Goal: Task Accomplishment & Management: Manage account settings

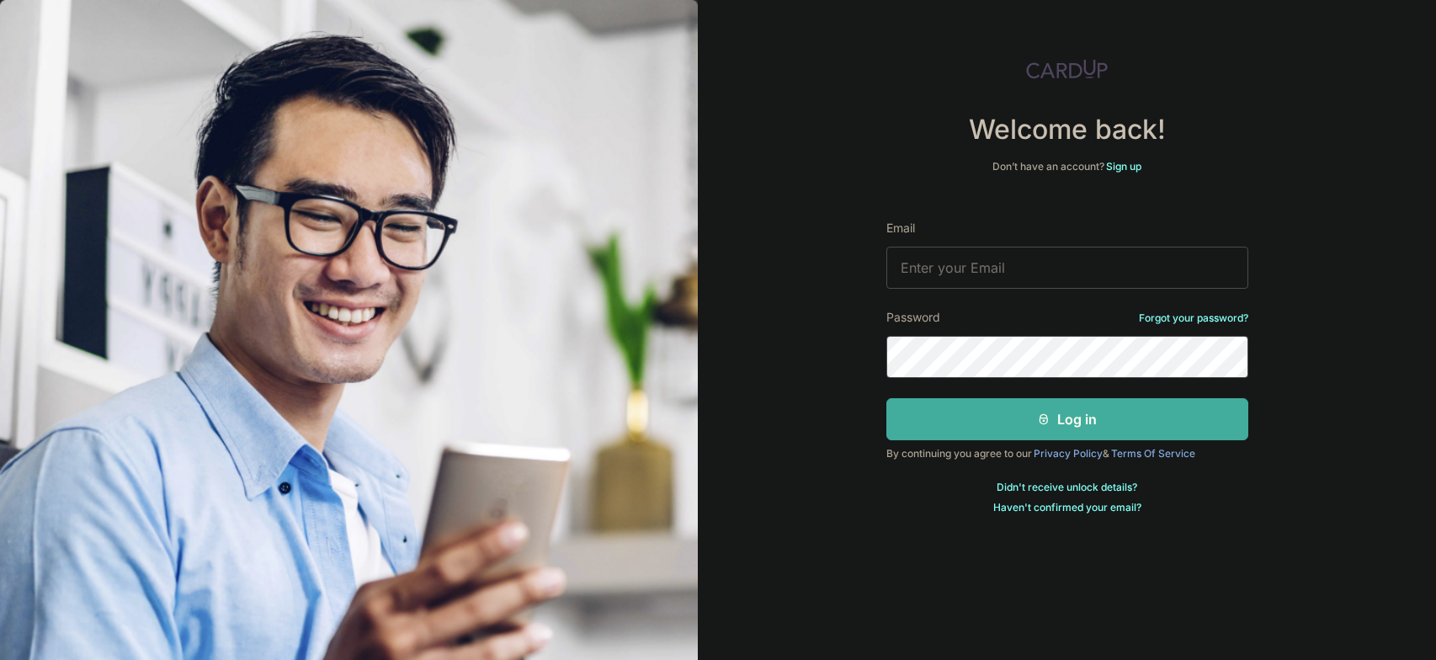
type input "[EMAIL_ADDRESS][DOMAIN_NAME]"
click at [1057, 423] on button "Log in" at bounding box center [1068, 419] width 362 height 42
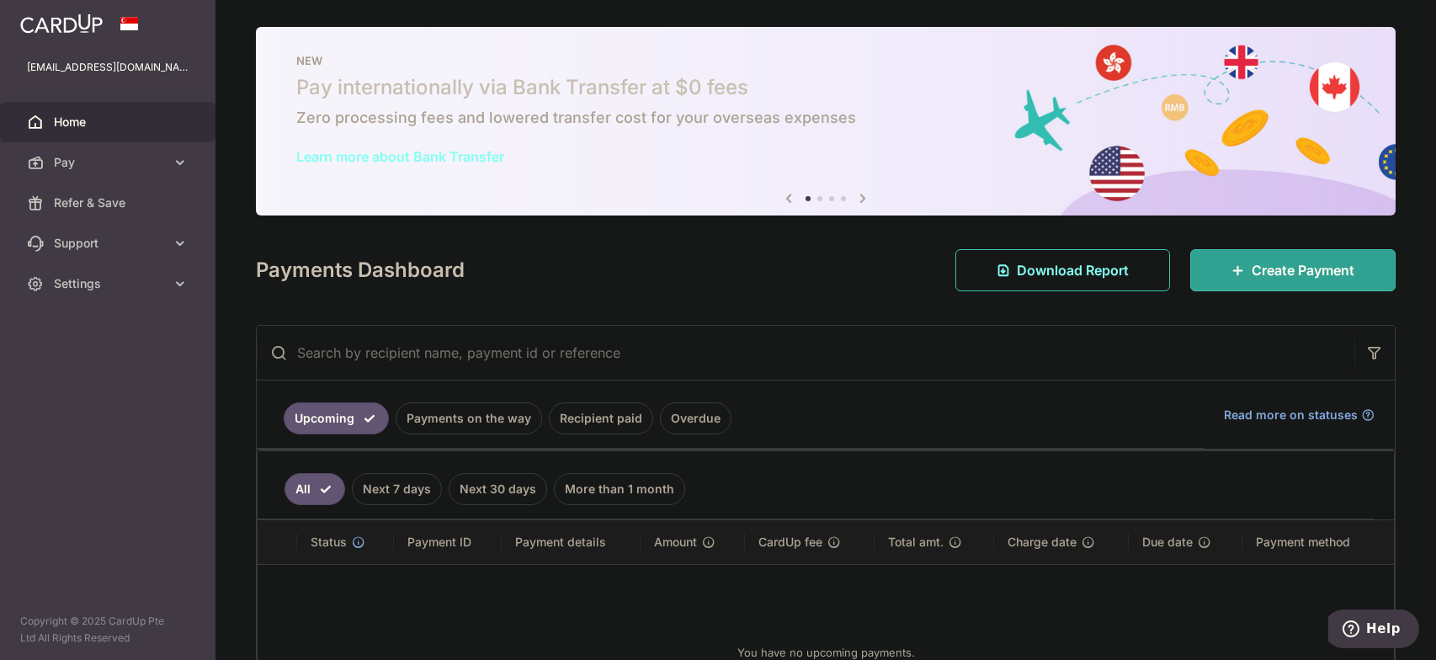
click at [685, 417] on link "Overdue" at bounding box center [696, 418] width 72 height 32
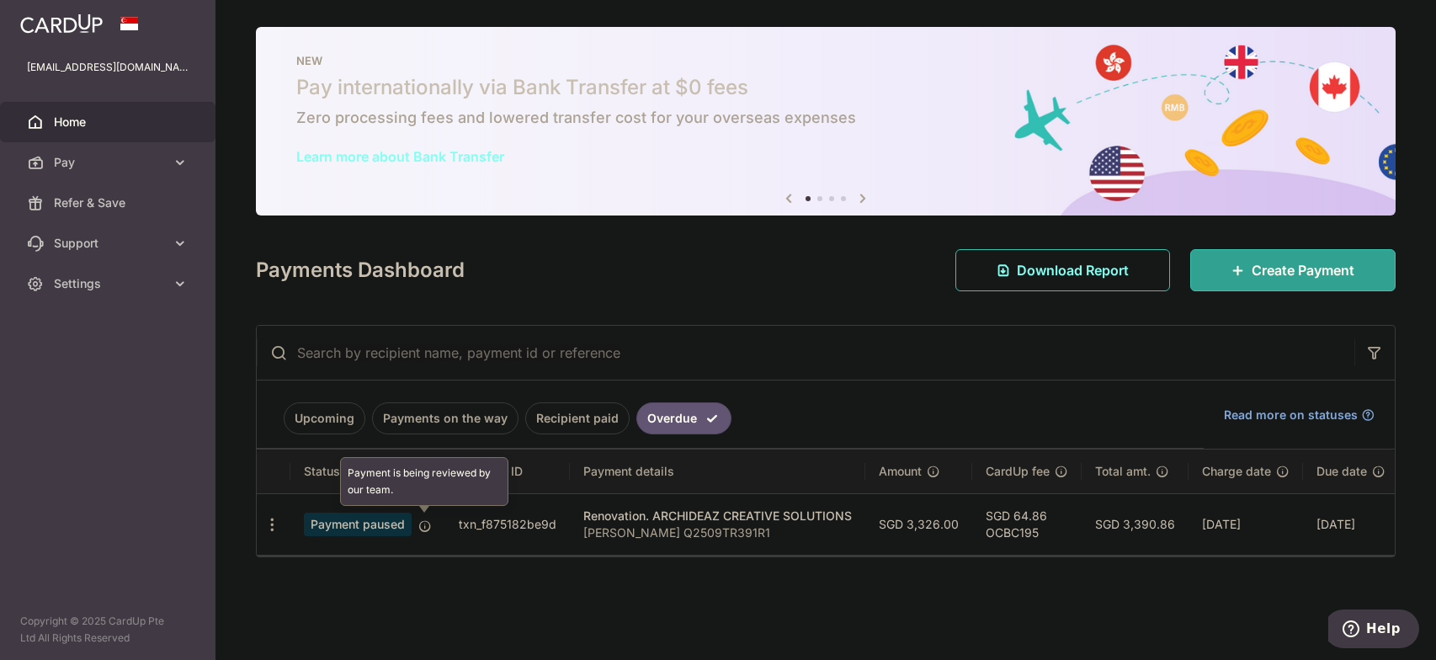
click at [428, 527] on icon at bounding box center [424, 525] width 13 height 13
click at [262, 517] on div "Update payment Cancel payment Upload doc" at bounding box center [272, 524] width 31 height 31
click at [269, 516] on icon "button" at bounding box center [273, 525] width 18 height 18
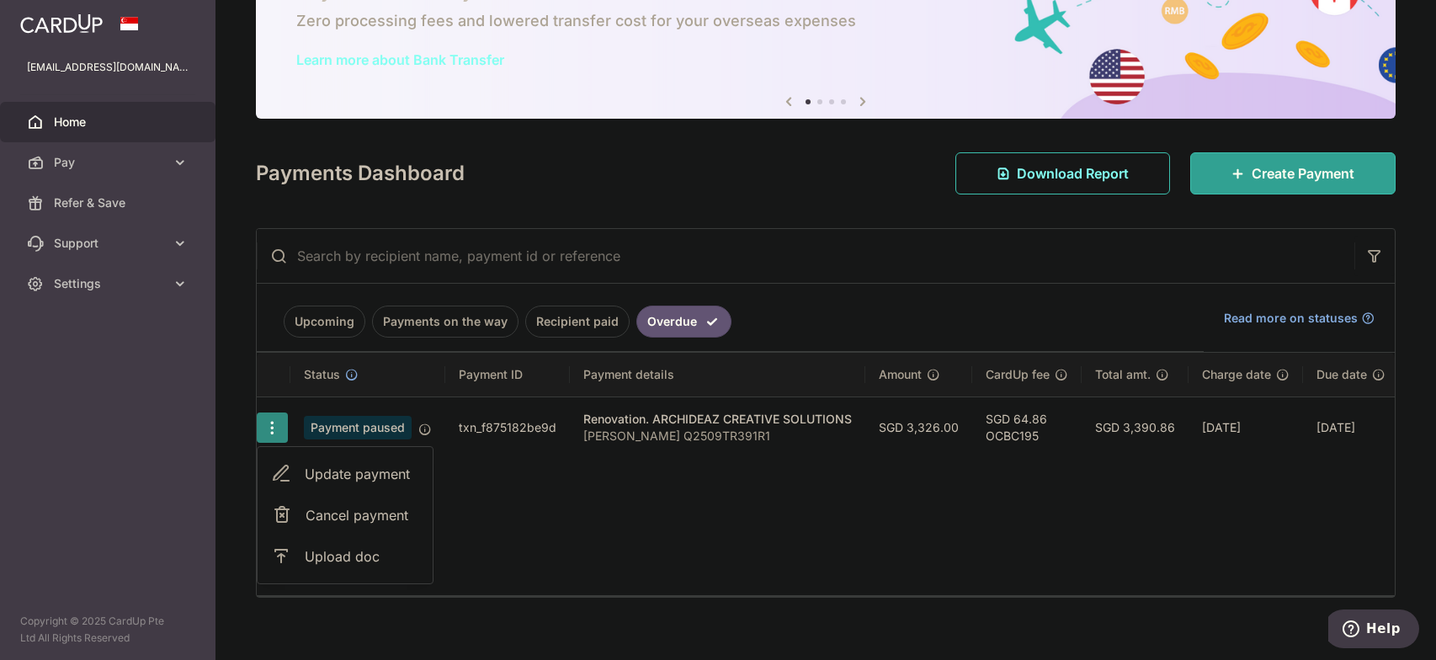
scroll to position [118, 0]
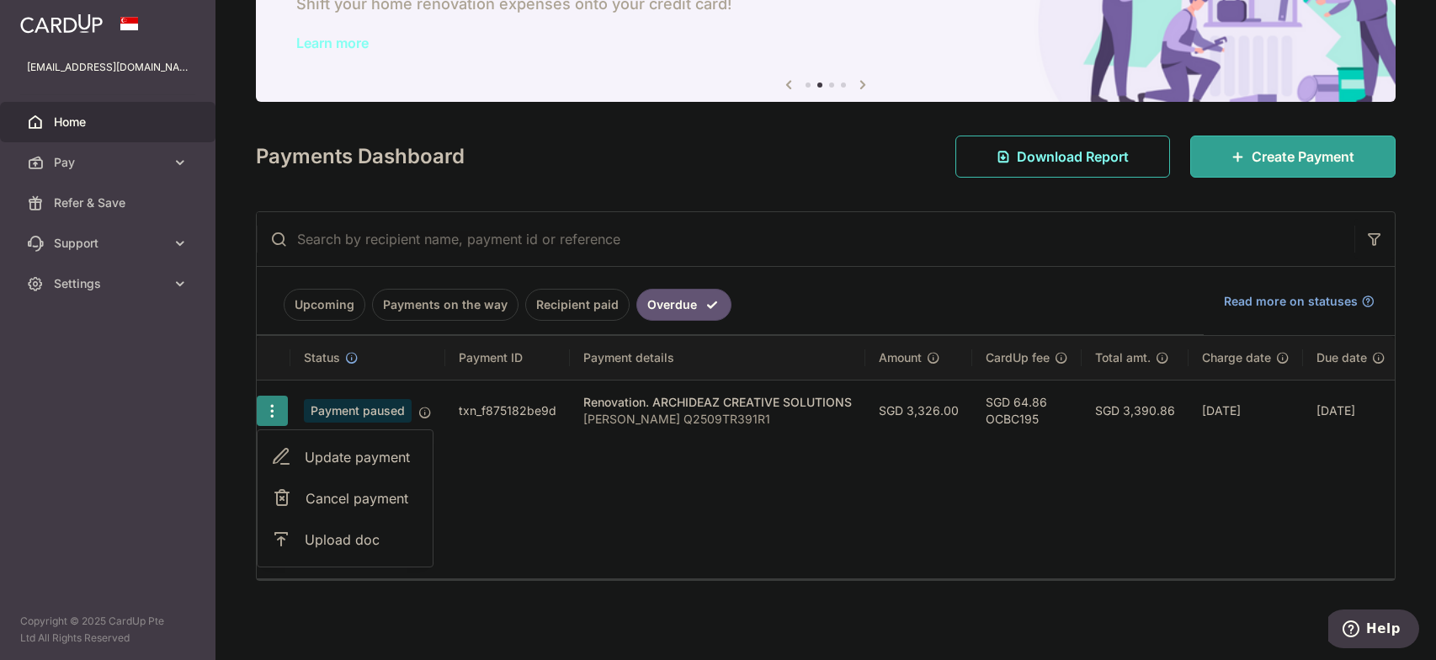
click at [365, 438] on link "Update payment" at bounding box center [345, 457] width 175 height 40
radio input "true"
type input "3,326.00"
type input "07/10/2025"
type input "Gideon Poon Q2509TR391R1"
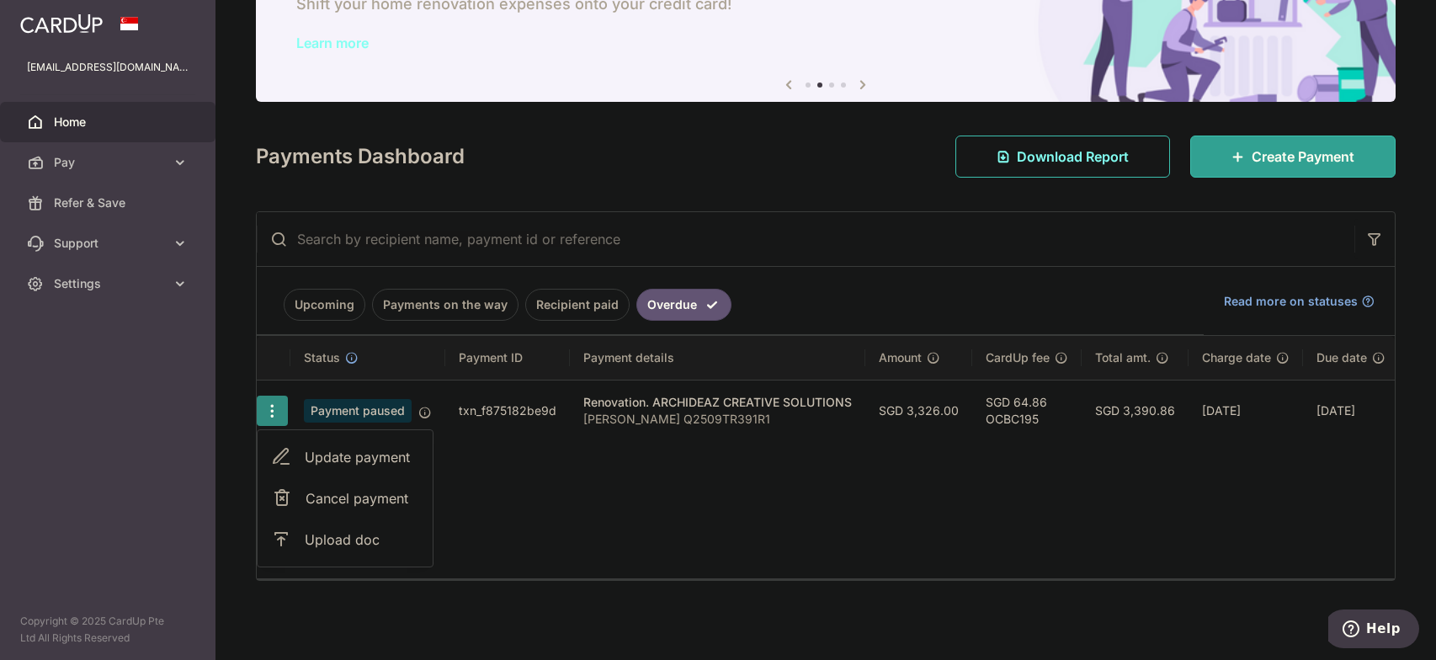
type input "Full Payment"
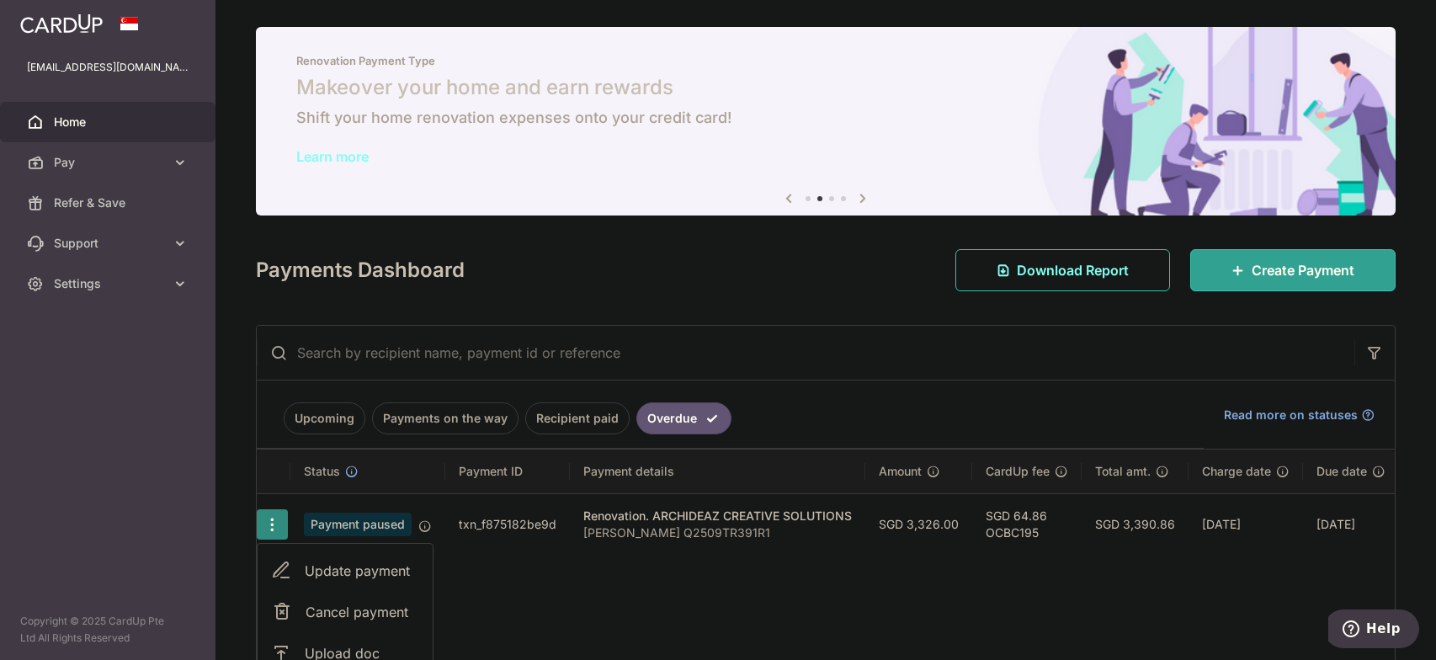
type input "OCBC195"
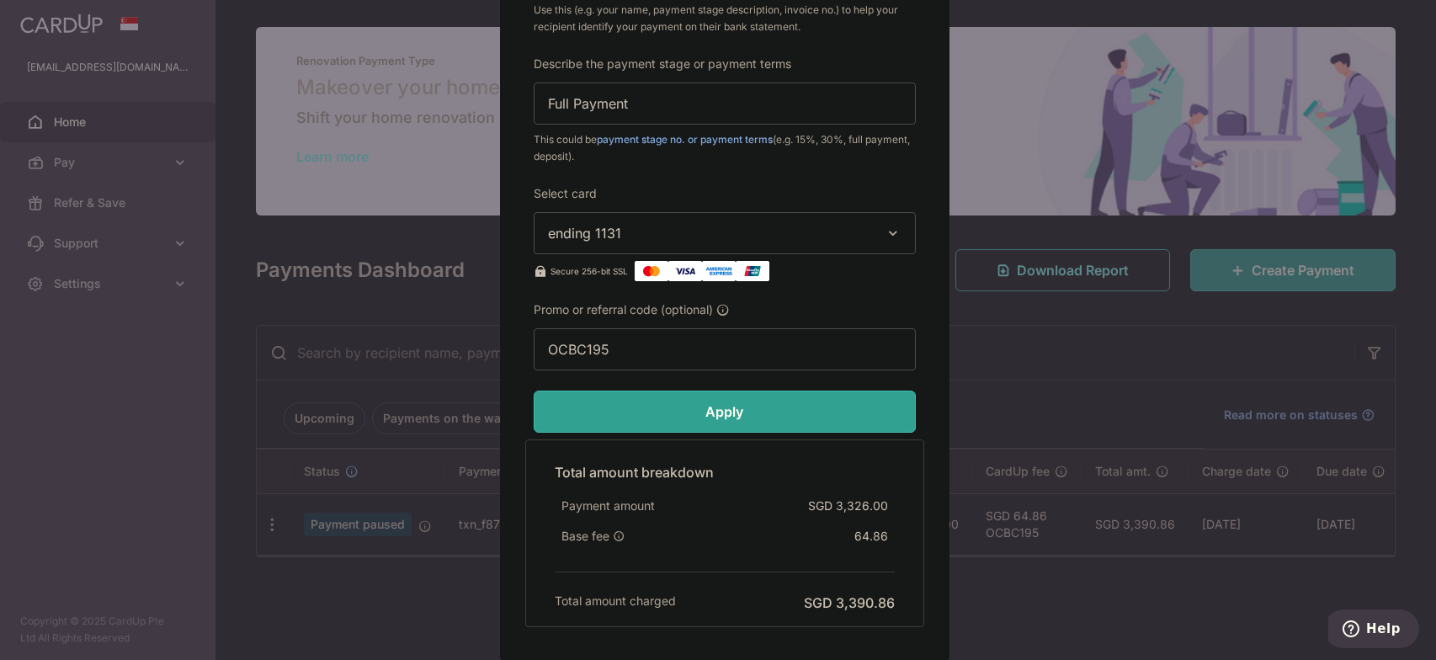
scroll to position [830, 0]
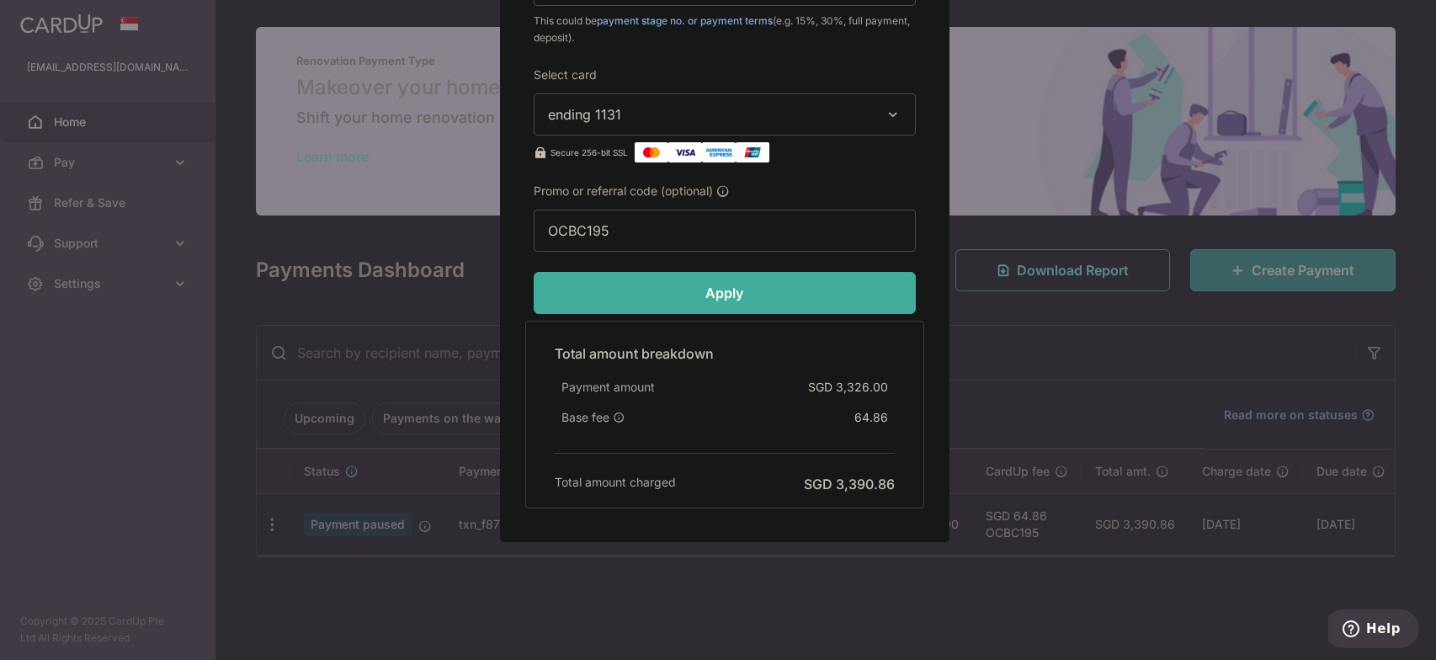
click at [823, 290] on input "Apply" at bounding box center [725, 293] width 382 height 42
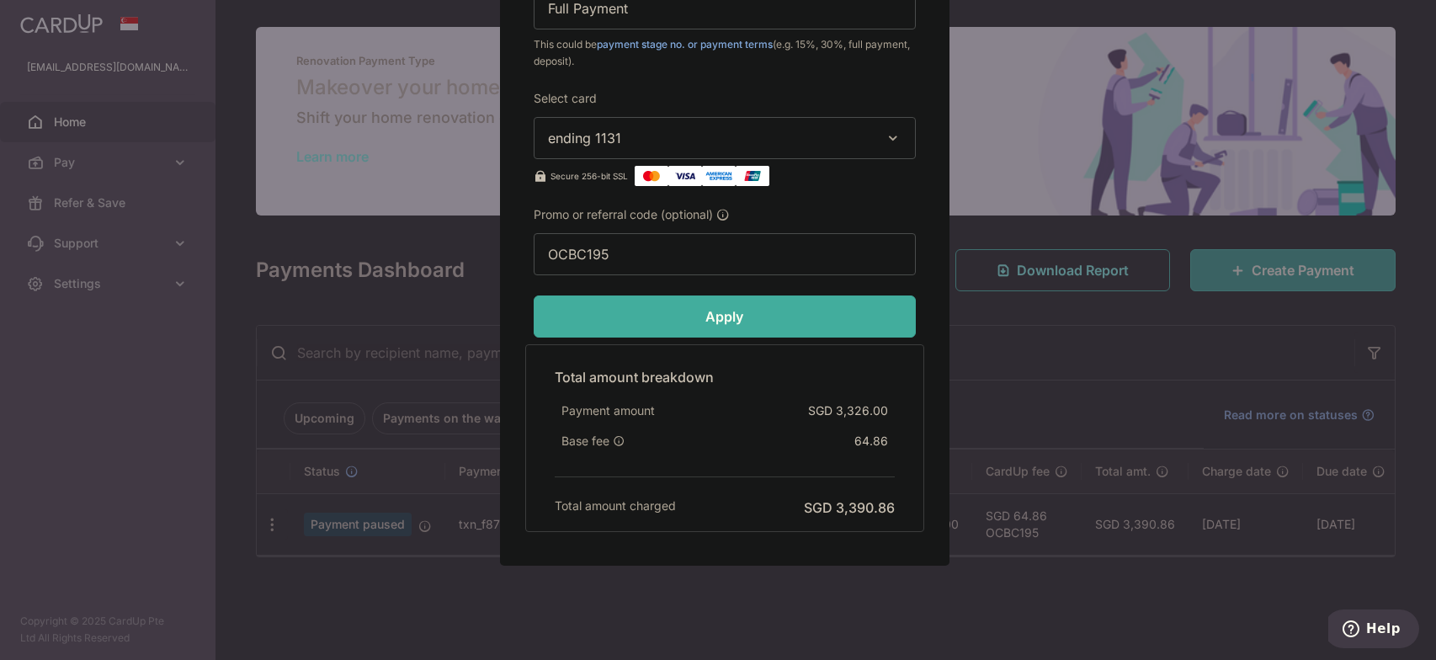
click at [734, 317] on input "Apply" at bounding box center [725, 317] width 382 height 42
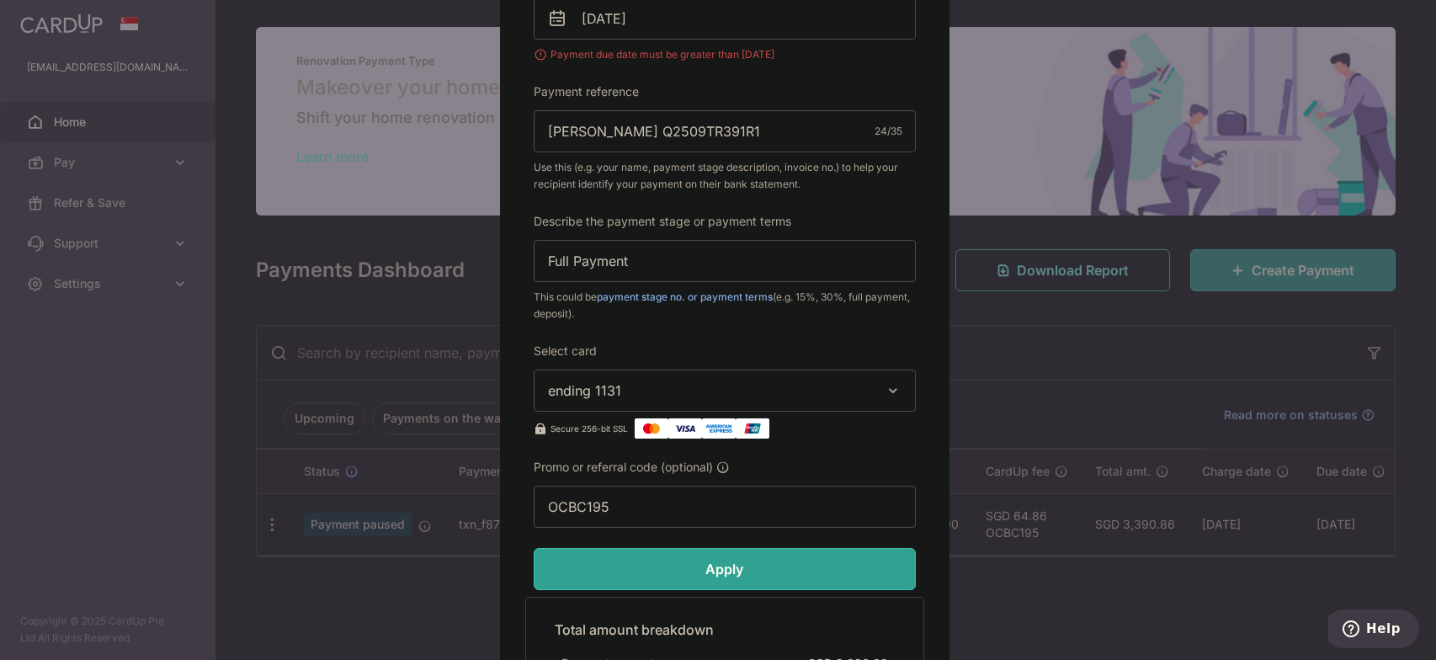
scroll to position [241, 0]
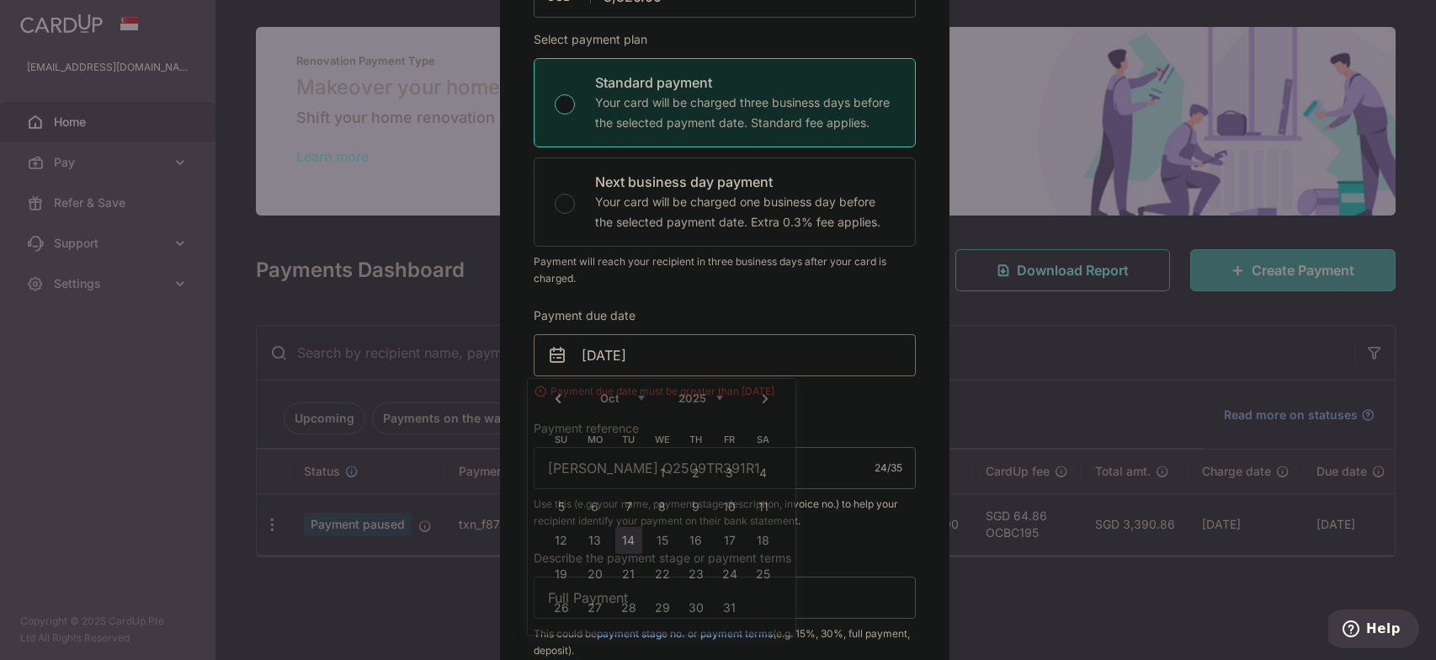
click at [746, 360] on input "07/10/2025" at bounding box center [725, 355] width 382 height 42
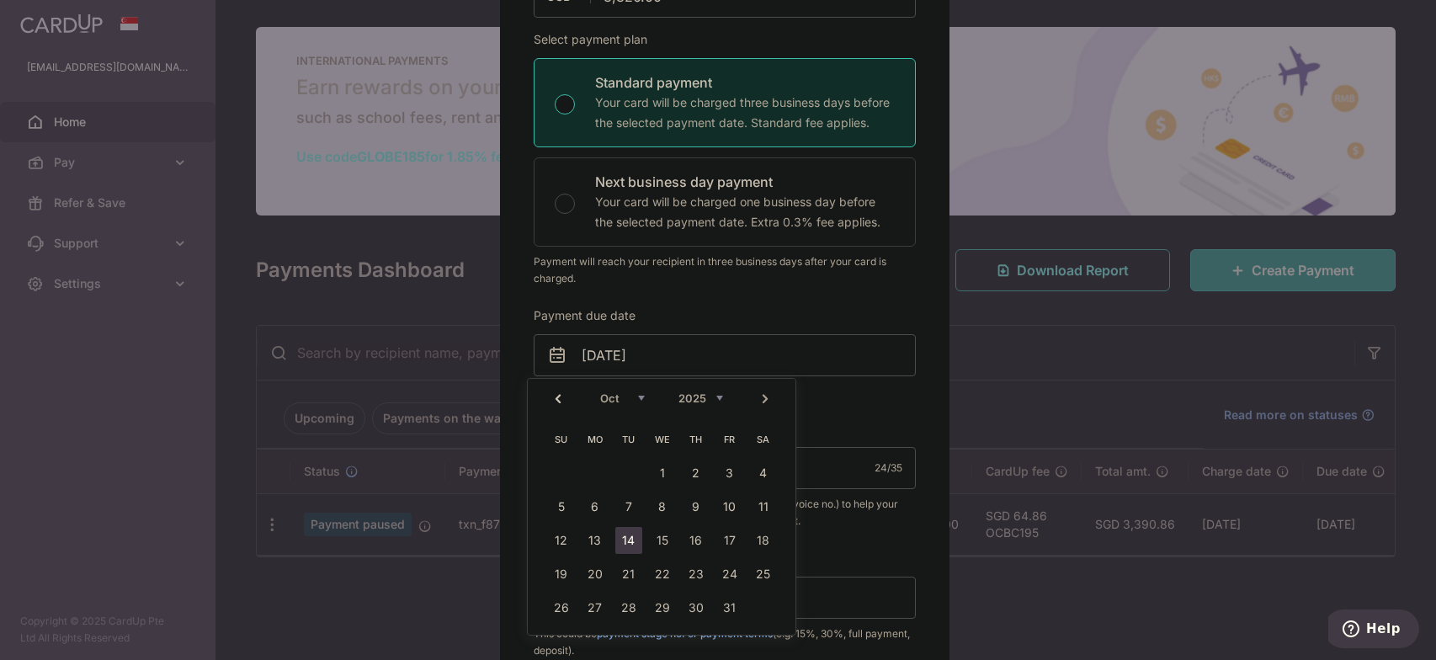
click at [616, 535] on link "14" at bounding box center [628, 540] width 27 height 27
type input "14/10/2025"
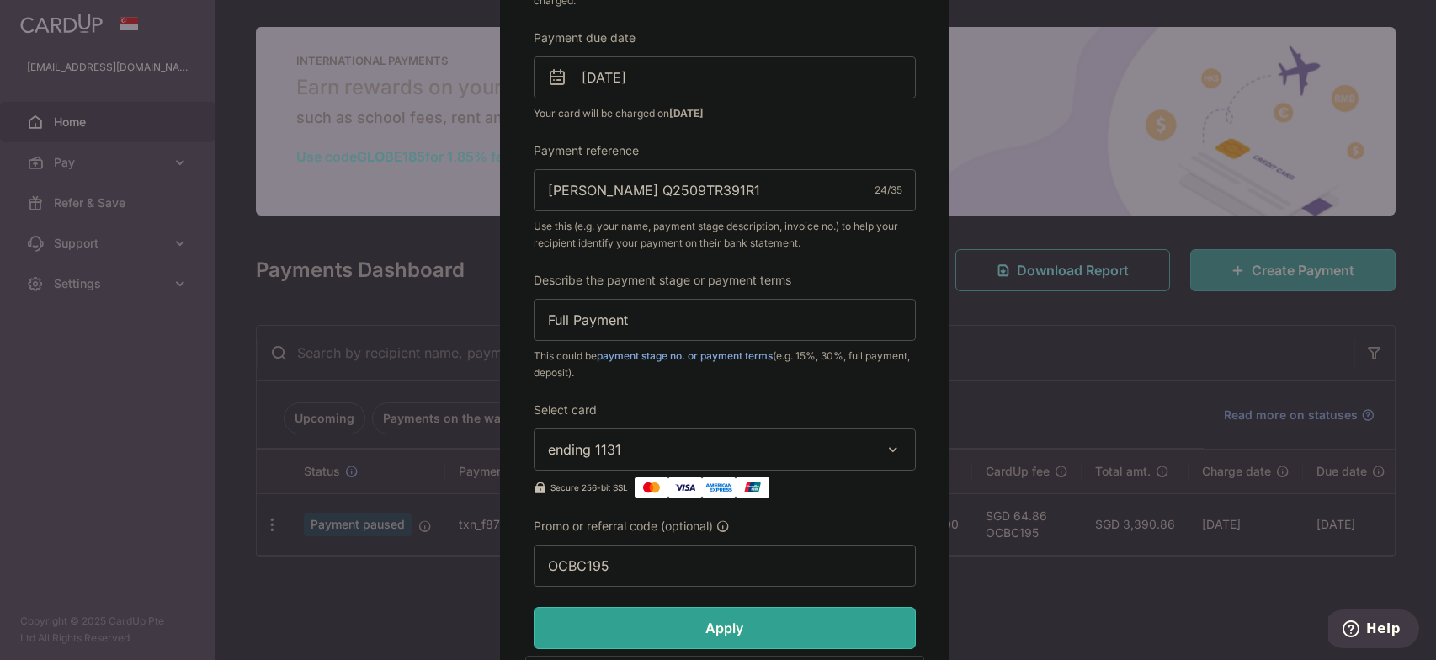
scroll to position [578, 0]
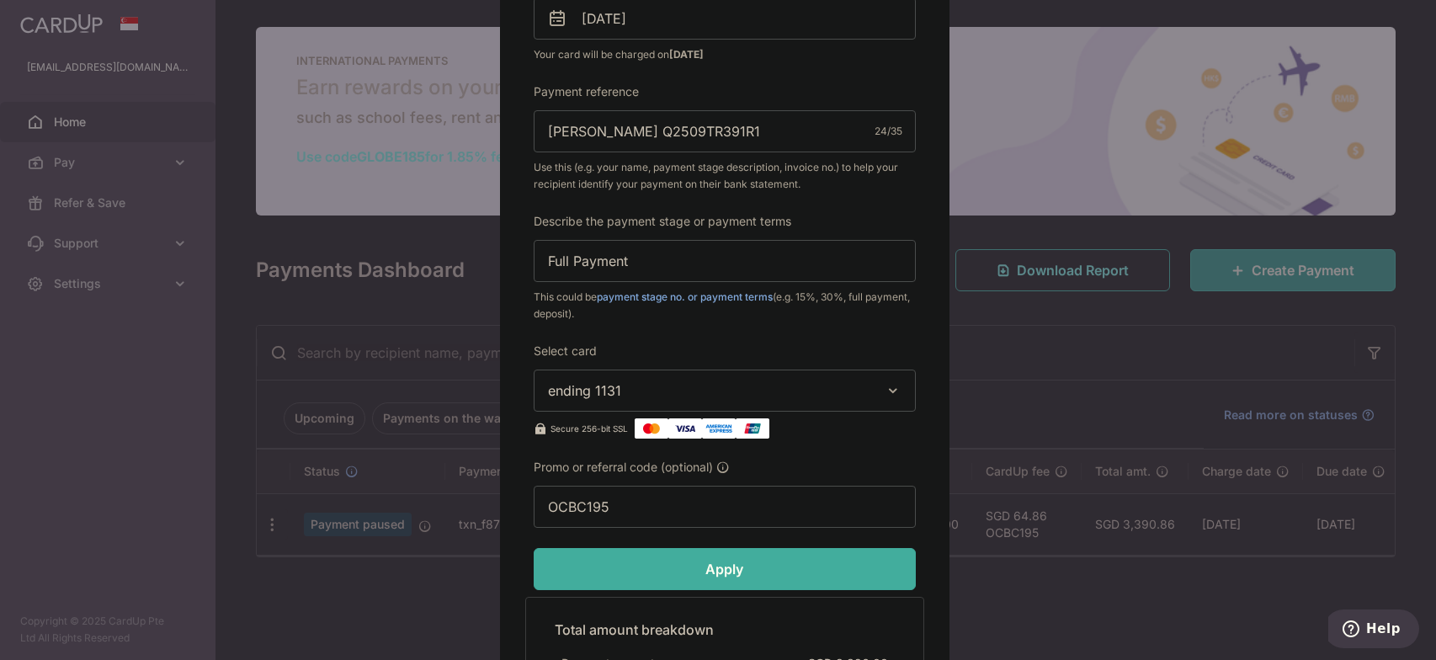
click at [697, 553] on input "Apply" at bounding box center [725, 569] width 382 height 42
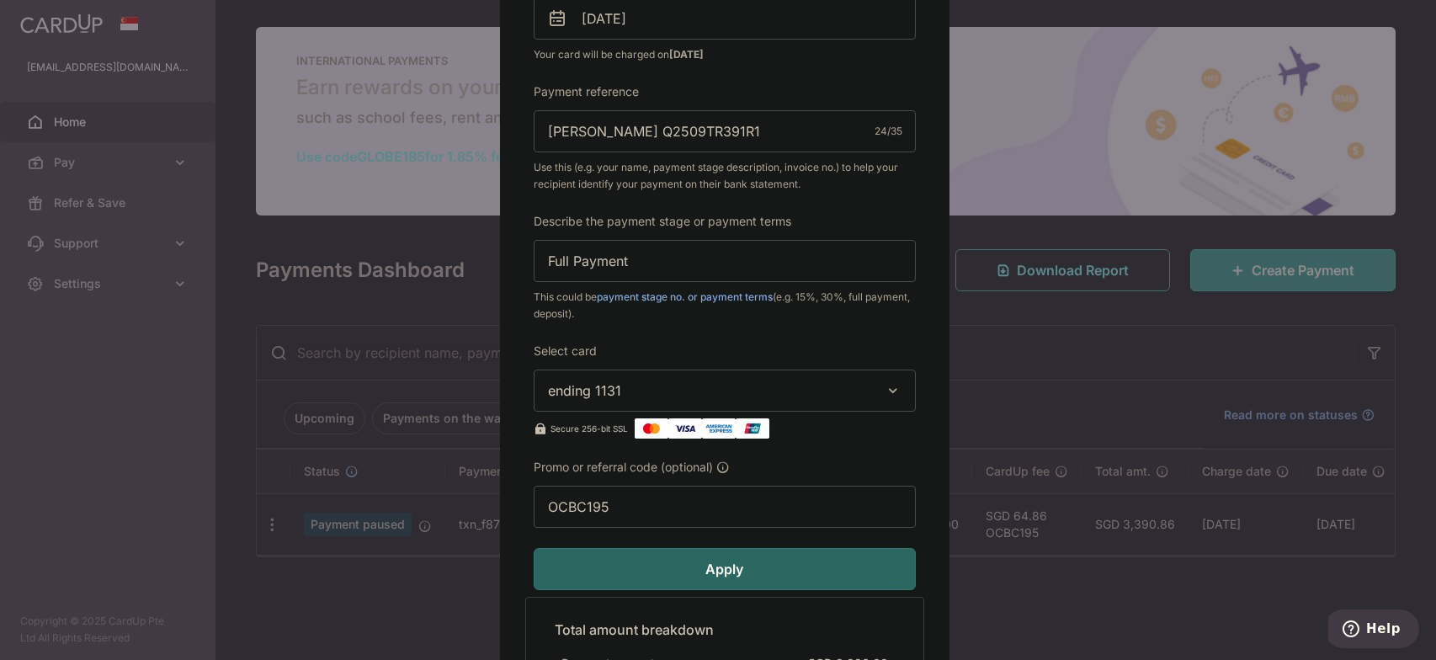
type input "Successfully Applied"
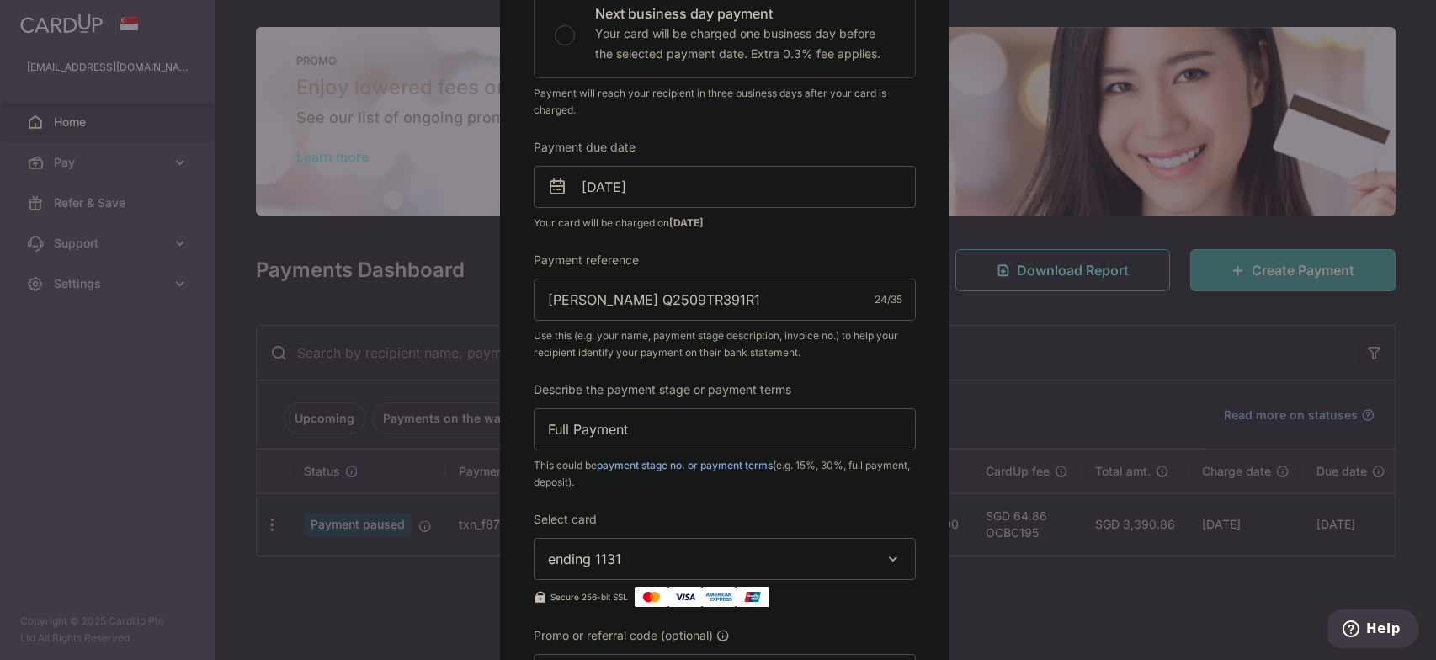
scroll to position [131, 0]
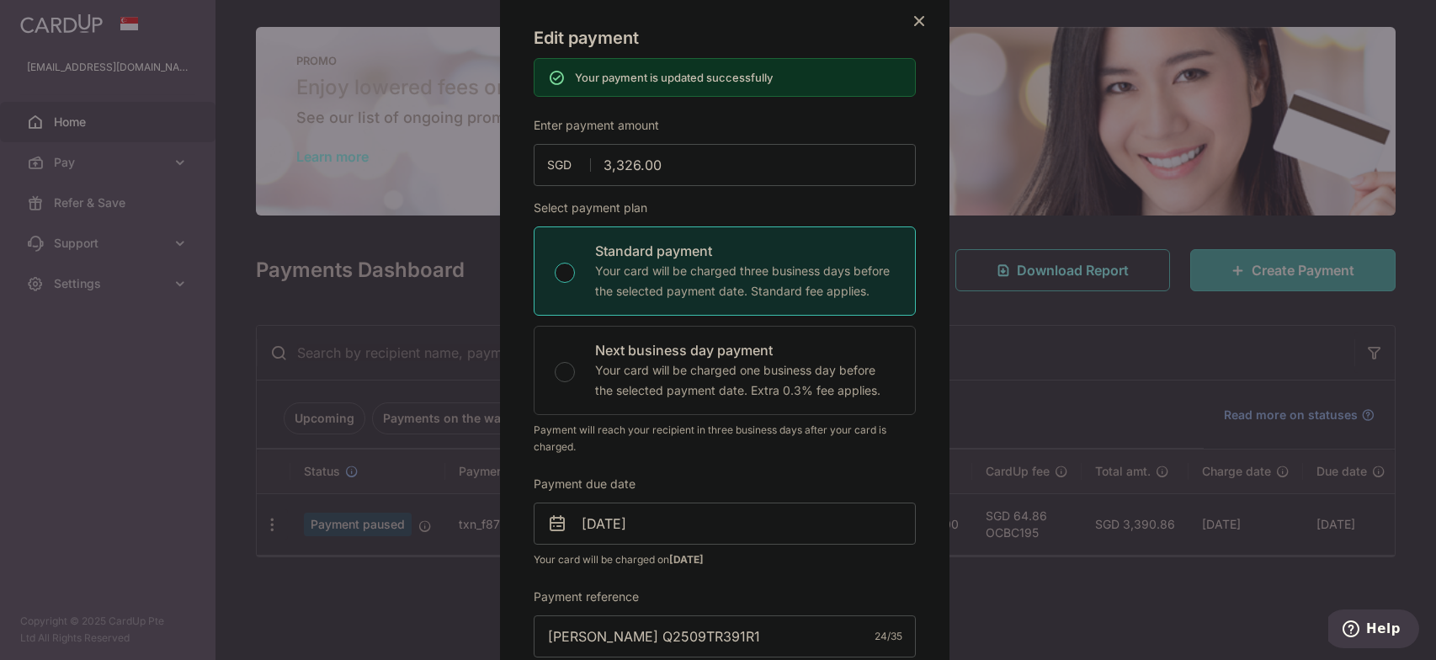
click at [909, 26] on icon "Close" at bounding box center [919, 20] width 20 height 21
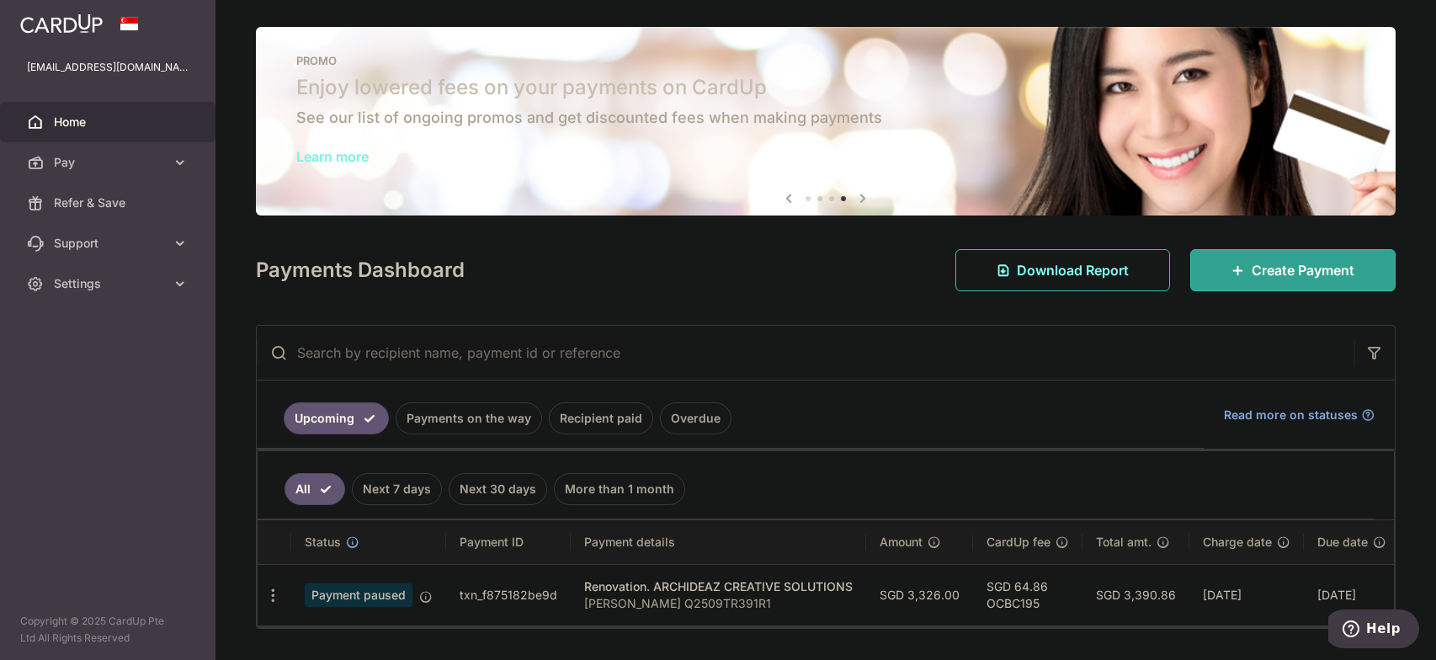
click at [354, 157] on link "Learn more" at bounding box center [332, 156] width 72 height 17
